Goal: Task Accomplishment & Management: Complete application form

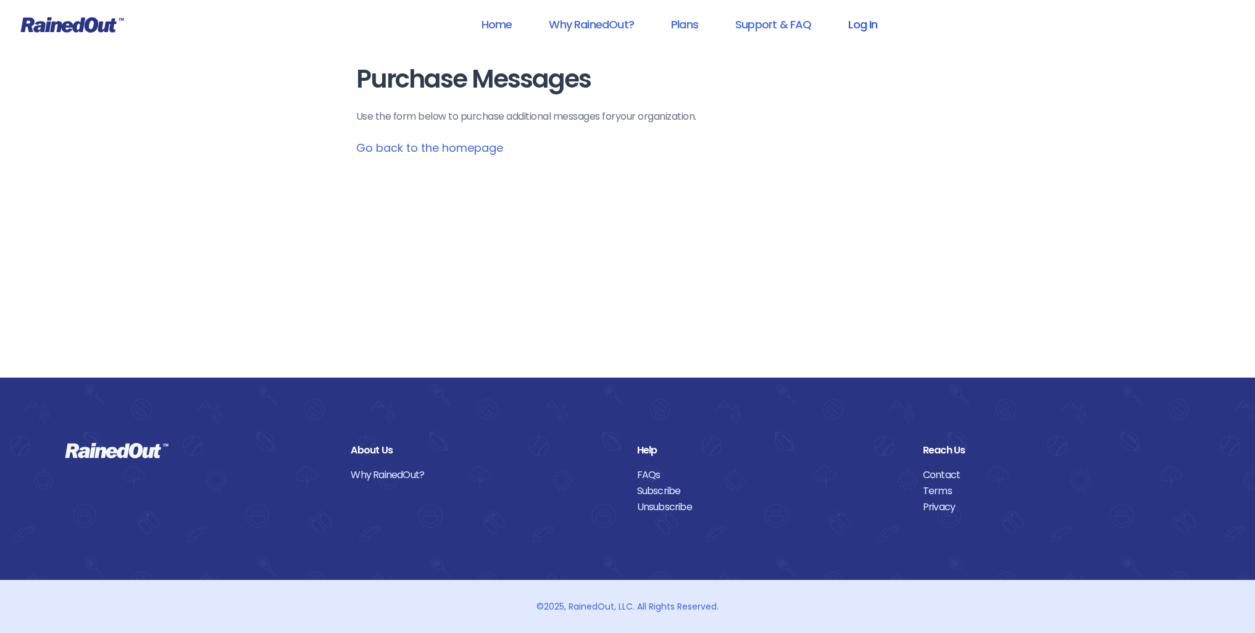
click at [858, 23] on link "Log In" at bounding box center [862, 24] width 61 height 28
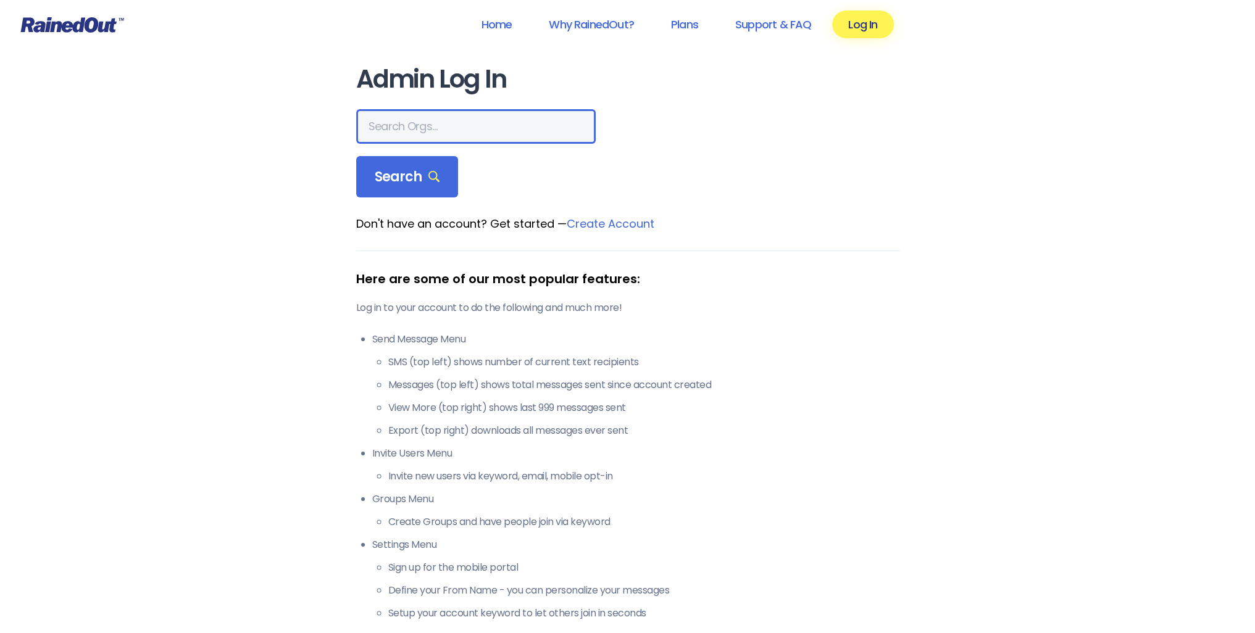
click at [444, 131] on input "text" at bounding box center [476, 126] width 240 height 35
type input "ltp [PERSON_NAME] island"
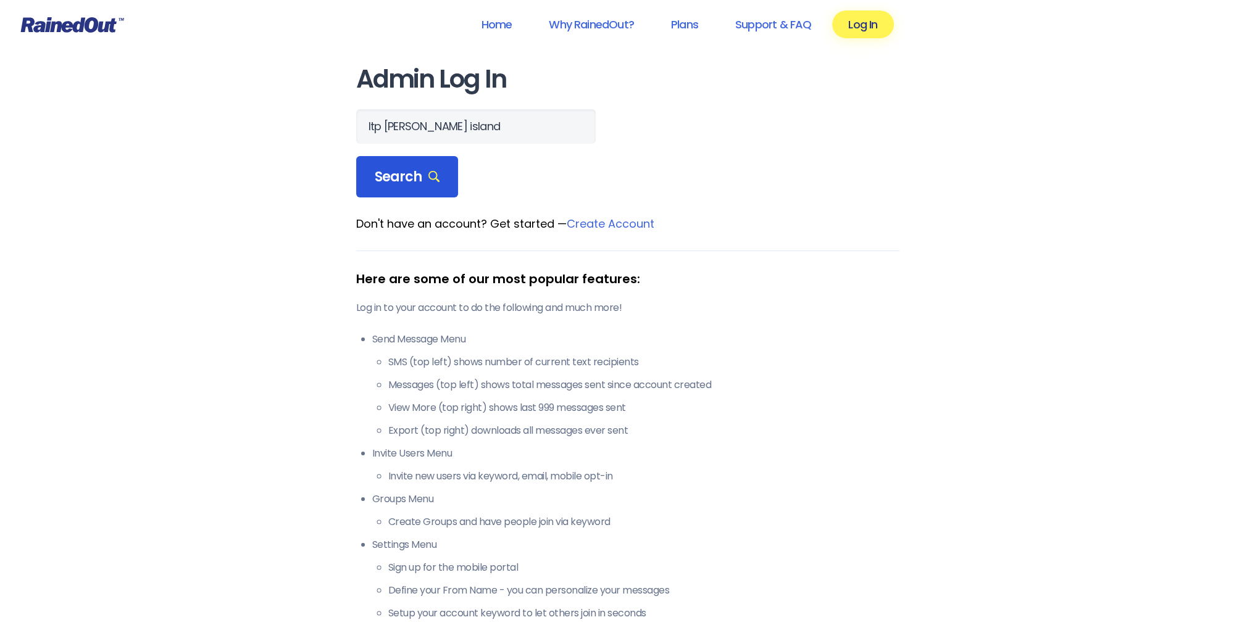
click at [386, 181] on span "Search" at bounding box center [407, 177] width 65 height 17
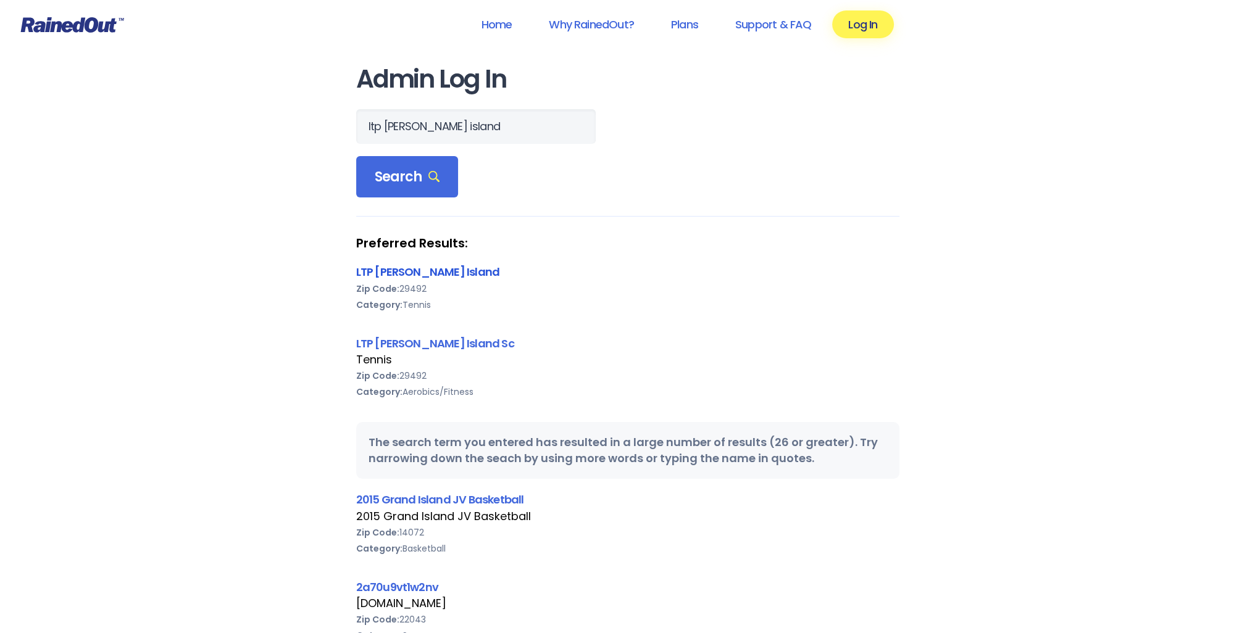
click at [388, 272] on link "LTP [PERSON_NAME] Island" at bounding box center [428, 271] width 144 height 15
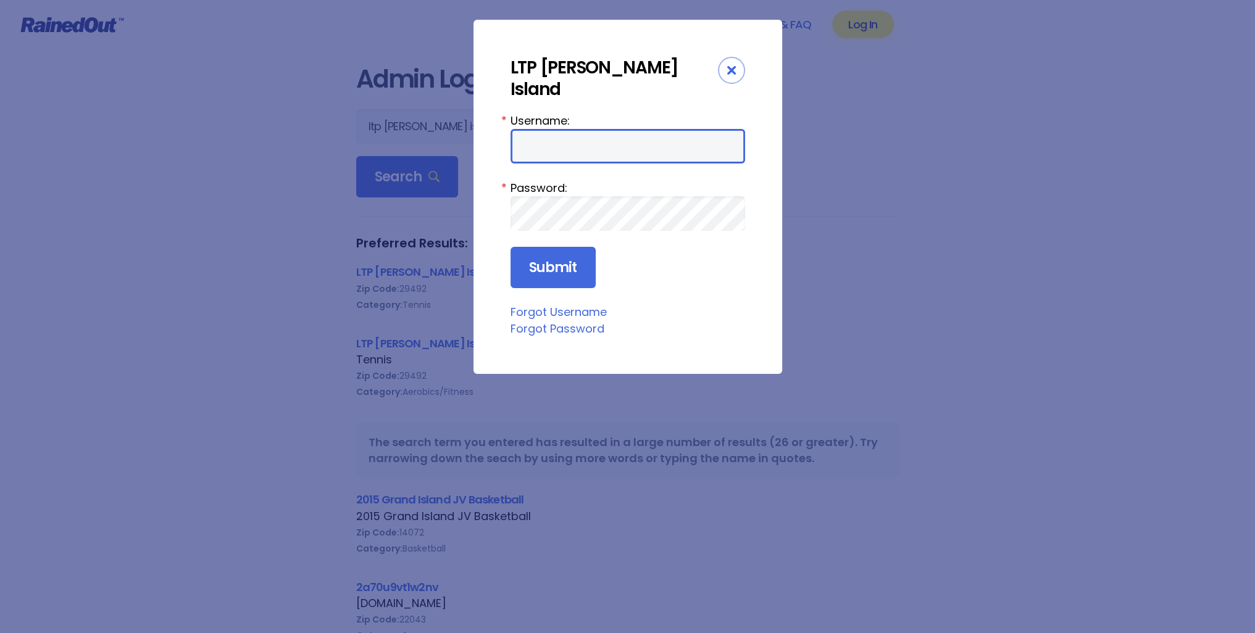
click at [593, 129] on input "Username:" at bounding box center [628, 146] width 235 height 35
type input "tennis"
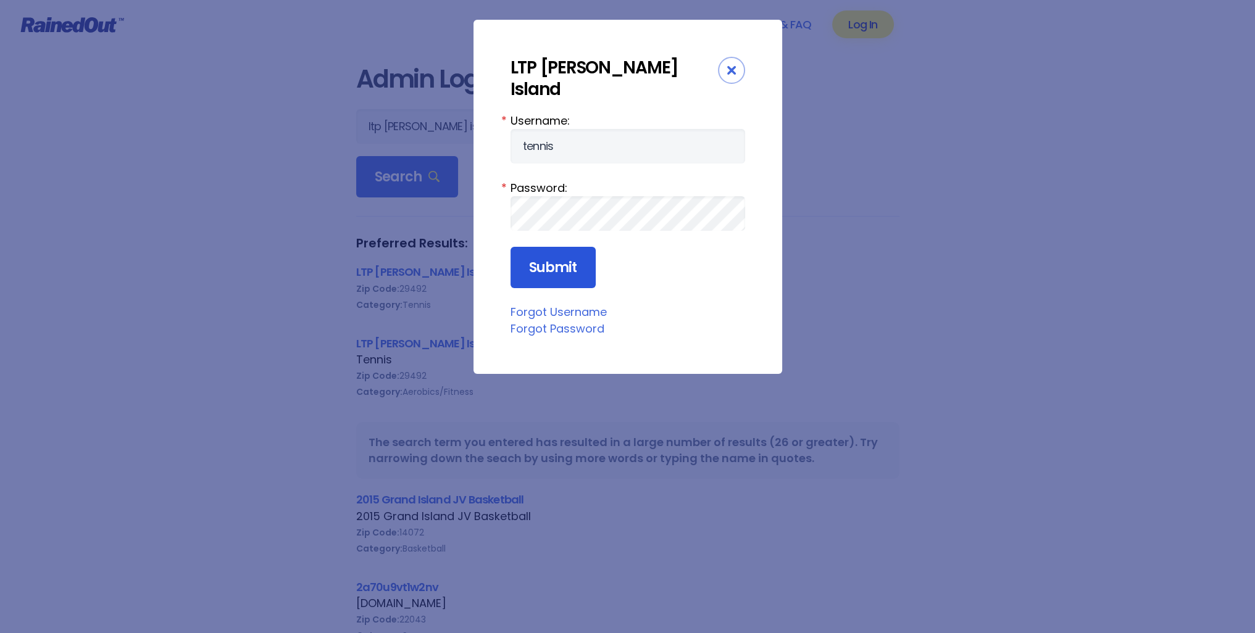
click at [544, 247] on input "Submit" at bounding box center [553, 268] width 85 height 42
